Goal: Check status: Check status

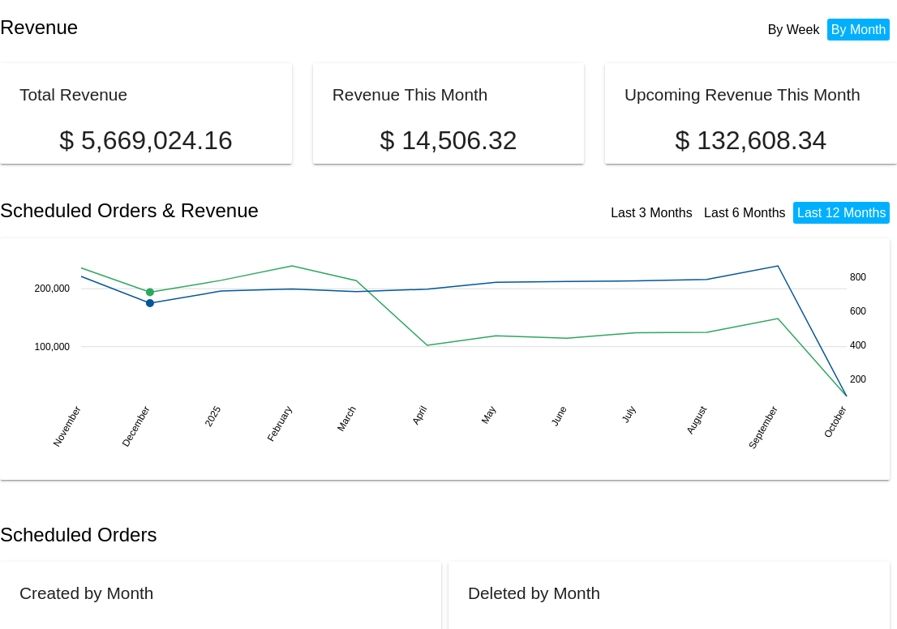
scroll to position [258, 0]
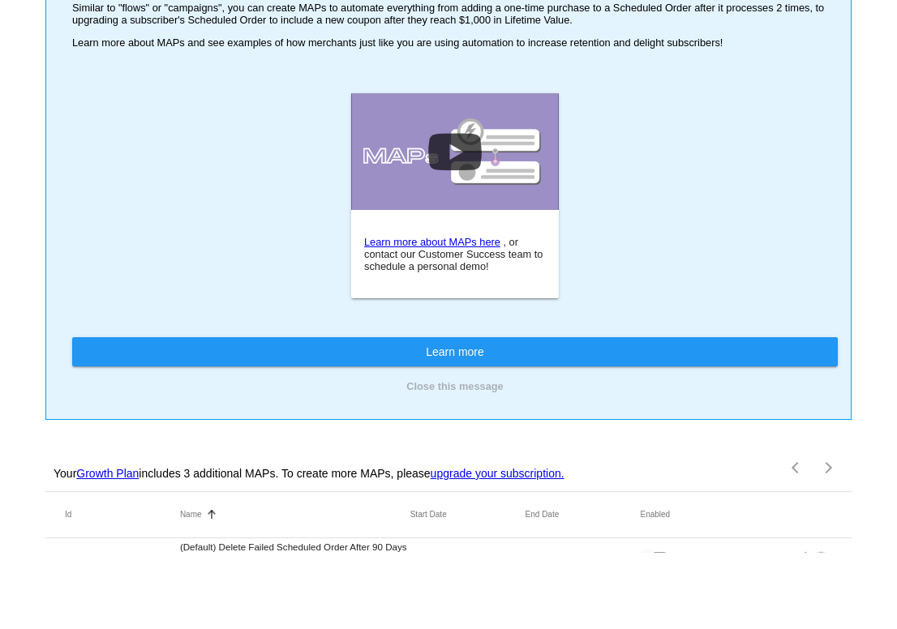
scroll to position [184, 0]
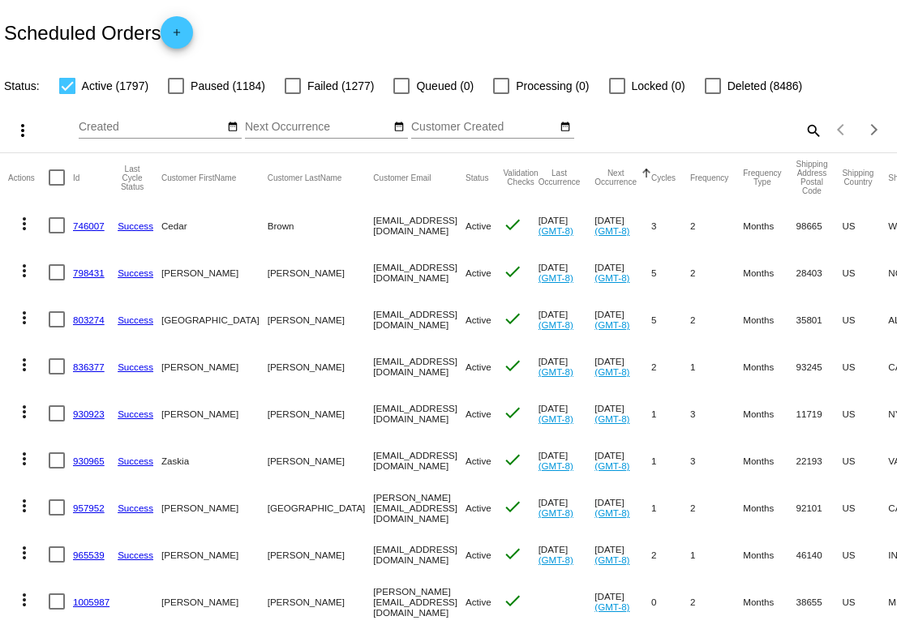
click at [339, 130] on input "Next Occurrence" at bounding box center [318, 127] width 146 height 13
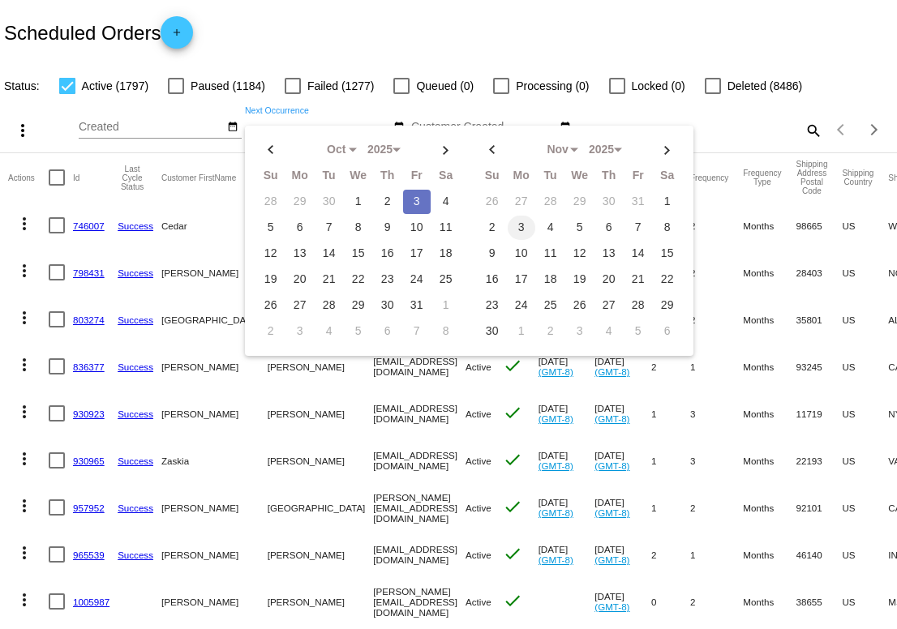
click at [524, 229] on td "3" at bounding box center [522, 228] width 28 height 24
click at [491, 30] on div "Scheduled Orders add" at bounding box center [448, 32] width 897 height 65
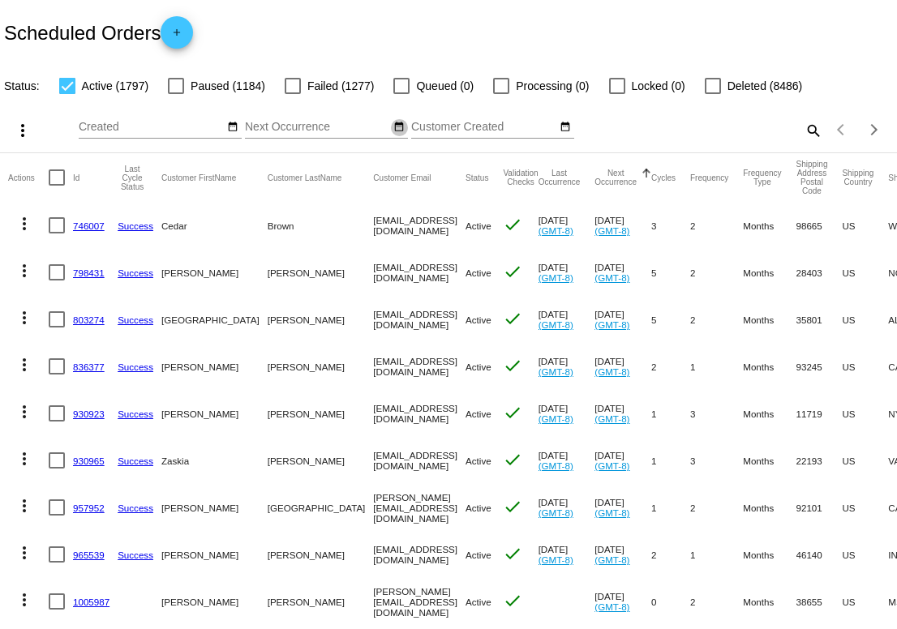
click at [400, 131] on mat-icon "date_range" at bounding box center [398, 127] width 11 height 13
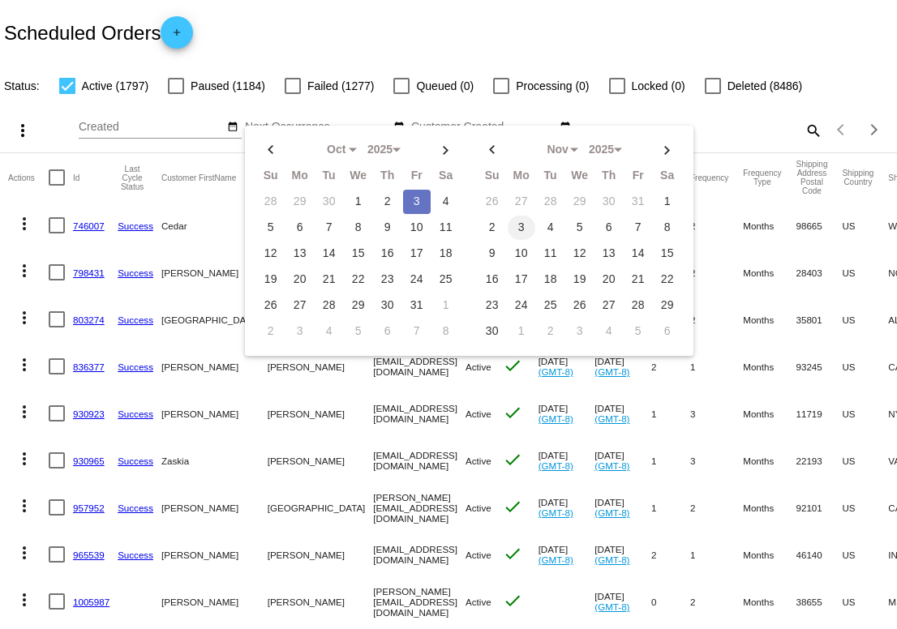
click at [526, 225] on td "3" at bounding box center [522, 228] width 28 height 24
type input "11/03/2025 - 11/03/2025"
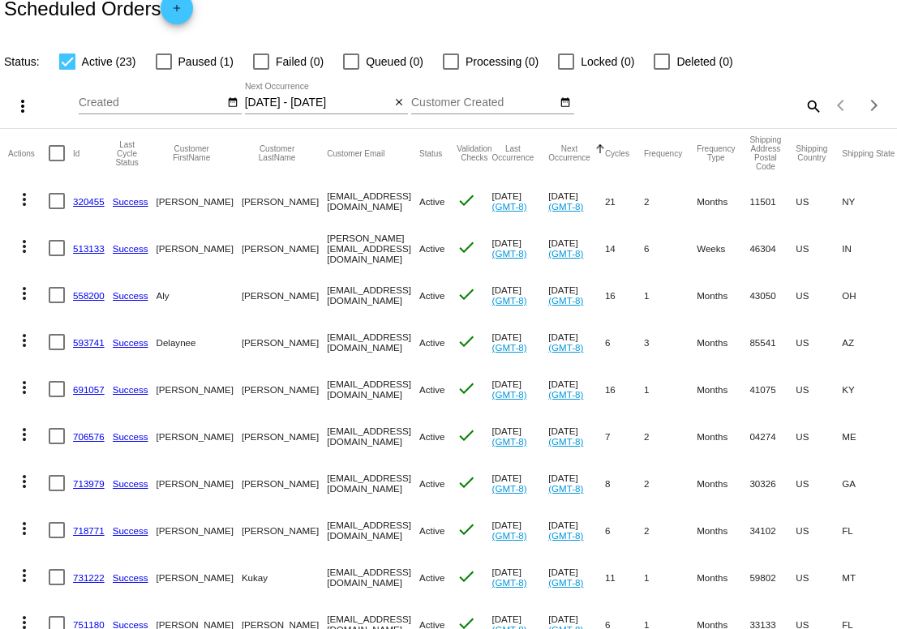
scroll to position [32, 0]
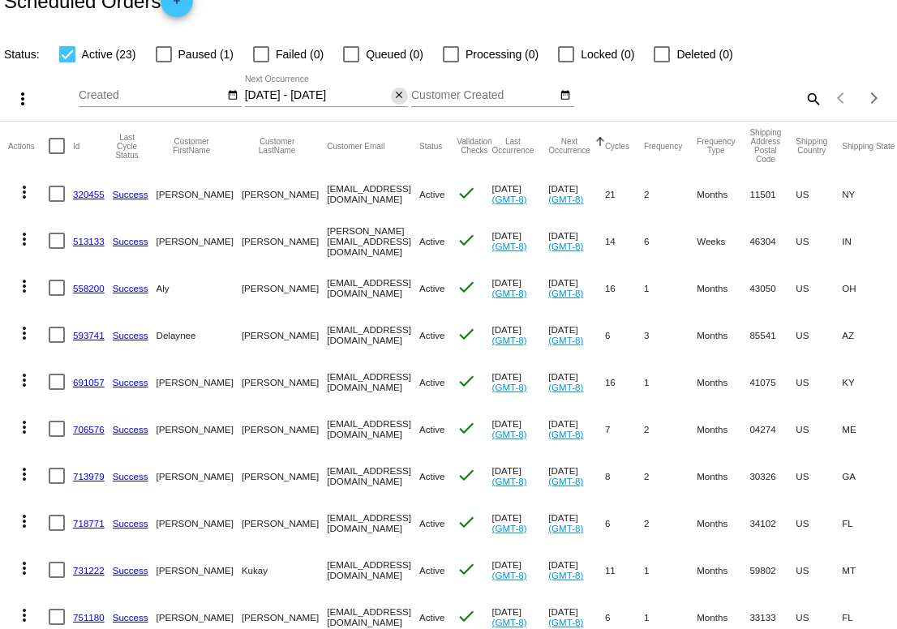
click at [397, 98] on mat-icon "close" at bounding box center [398, 95] width 11 height 13
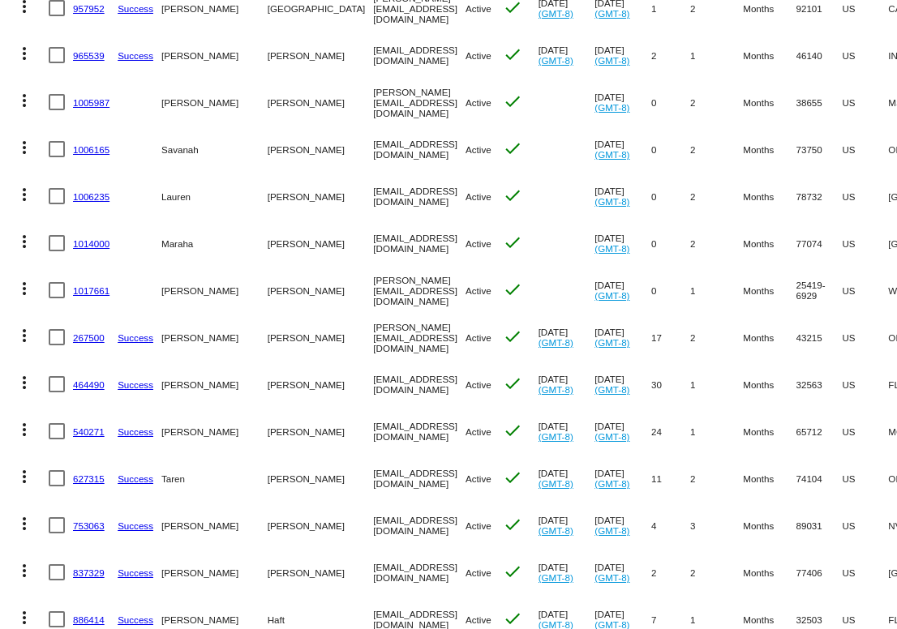
scroll to position [508, 0]
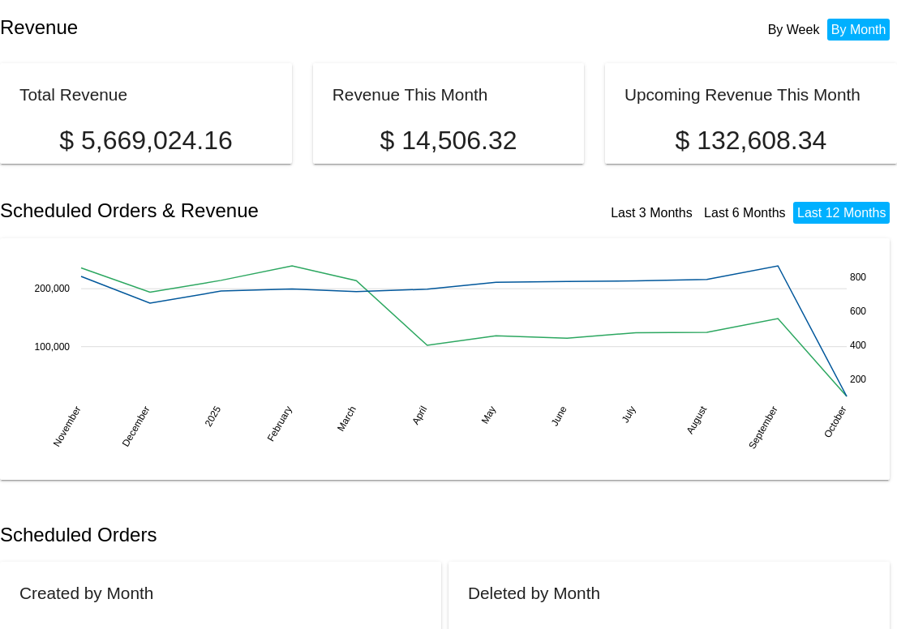
scroll to position [712, 0]
